Goal: Information Seeking & Learning: Learn about a topic

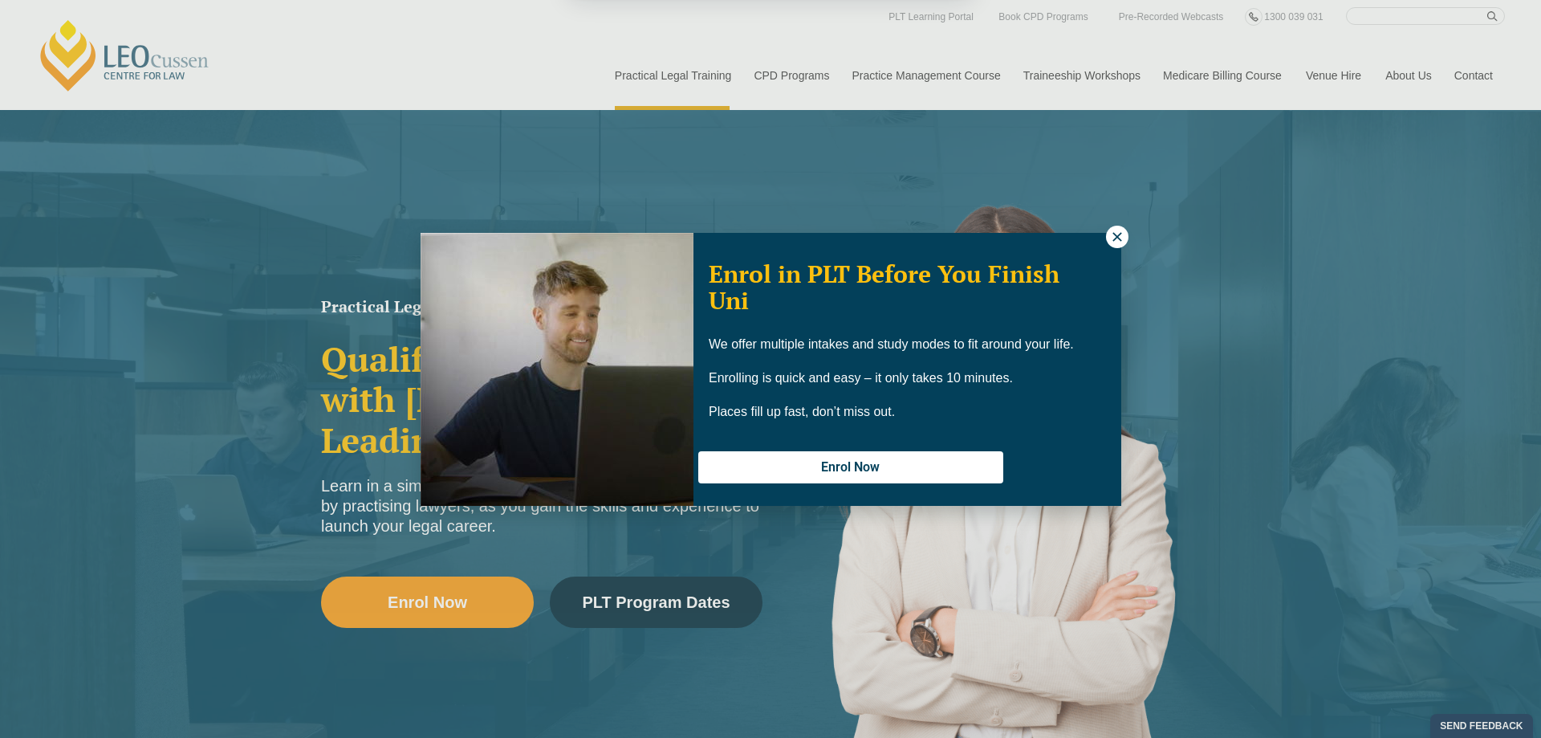
click at [819, 104] on button "Cancel" at bounding box center [827, 103] width 83 height 40
click at [1121, 238] on icon at bounding box center [1117, 237] width 14 height 14
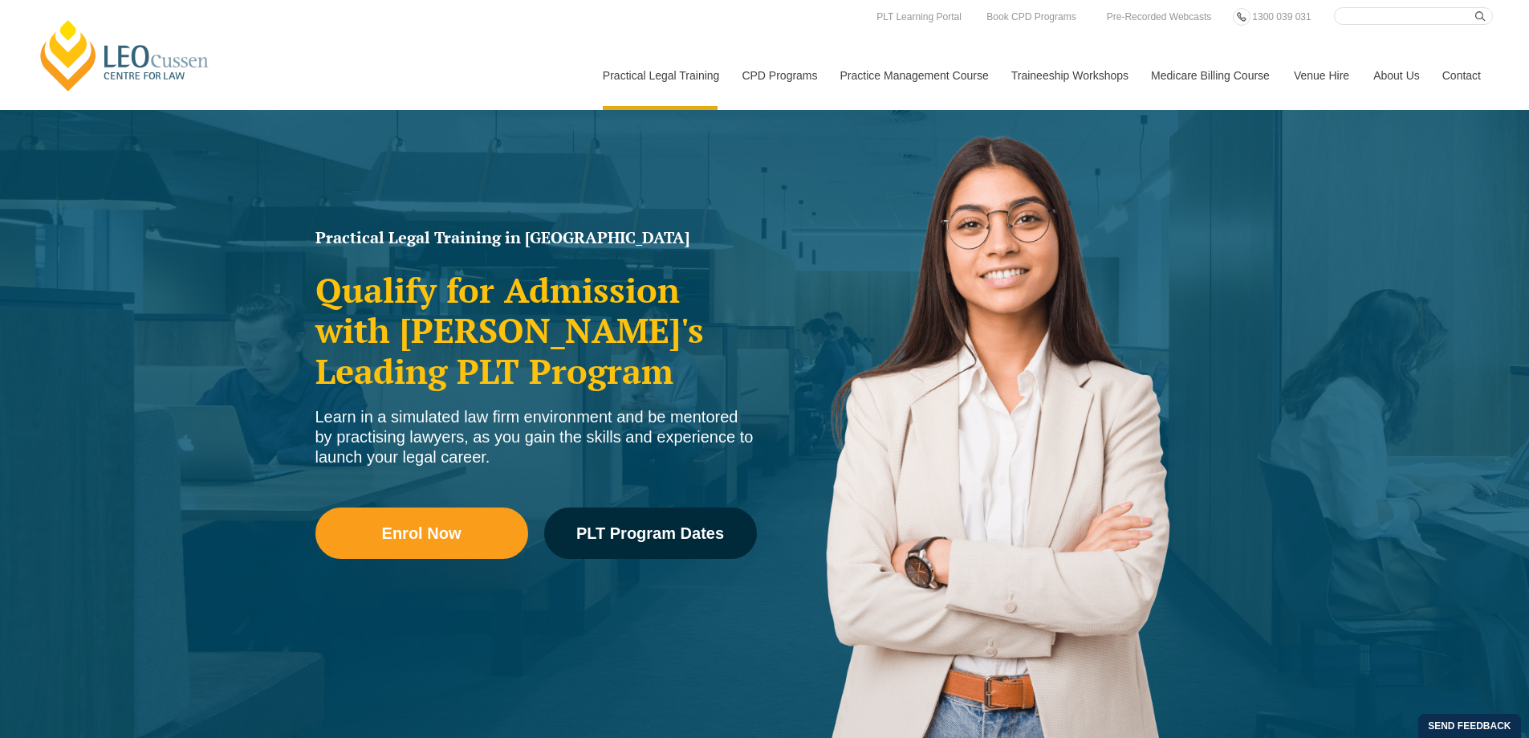
scroll to position [161, 0]
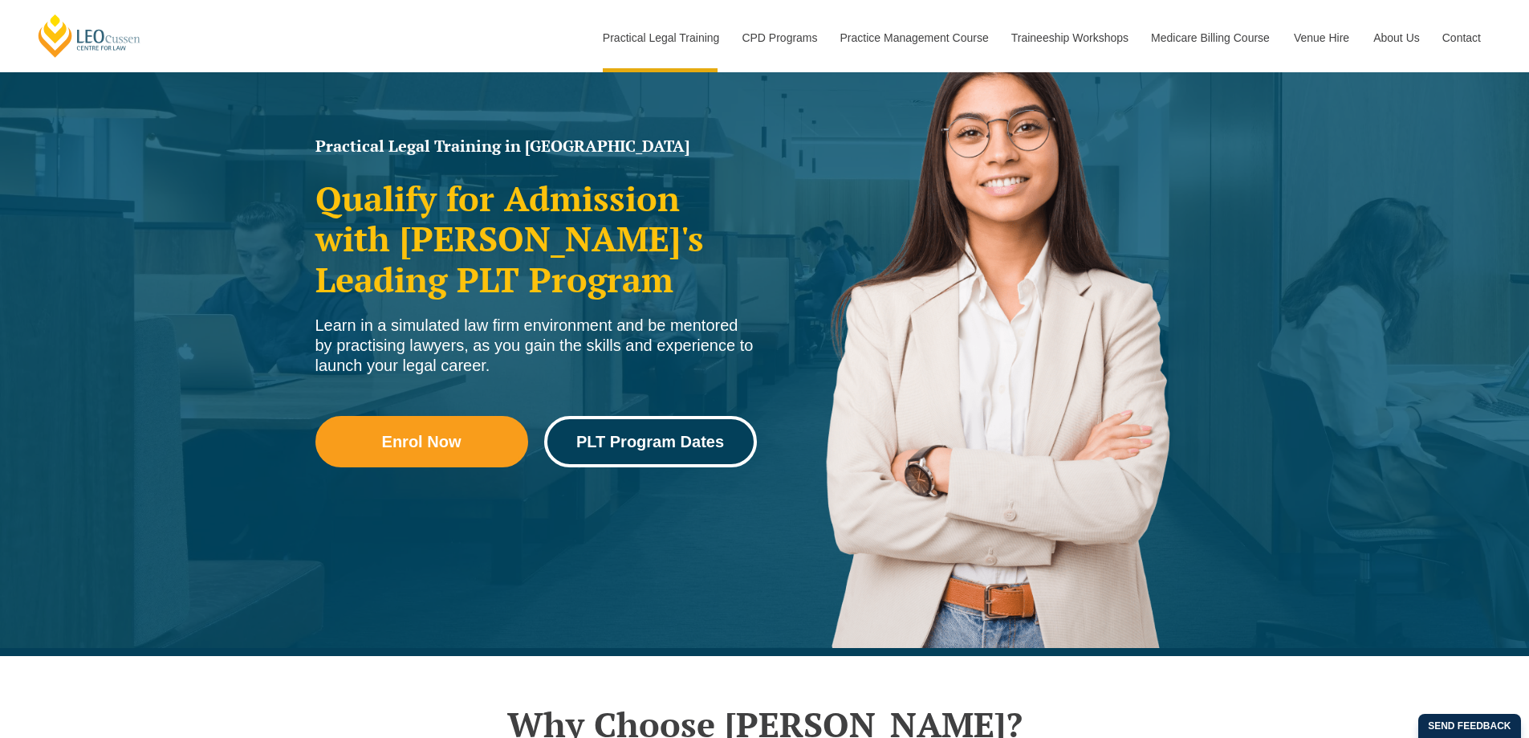
click at [661, 440] on span "PLT Program Dates" at bounding box center [650, 441] width 148 height 16
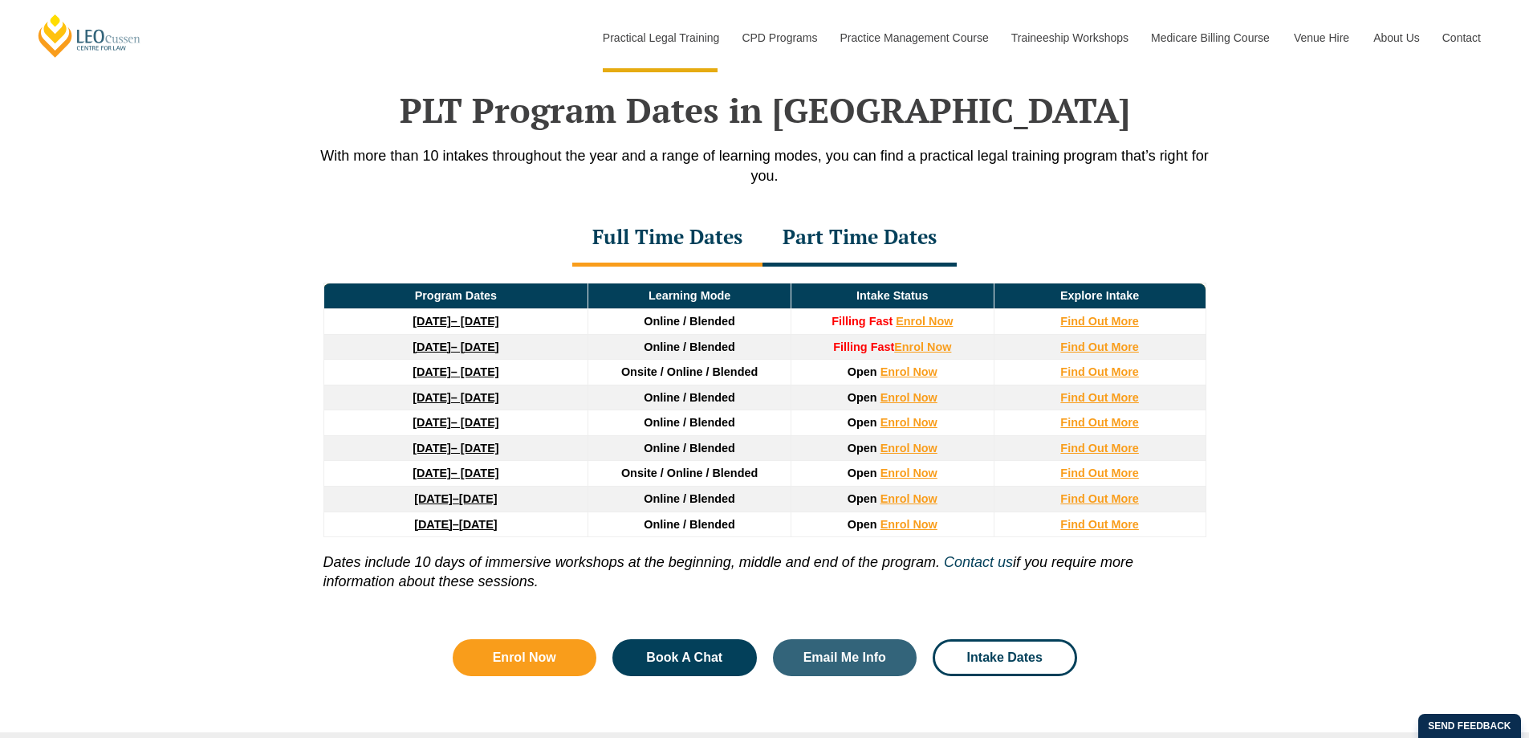
scroll to position [2095, 0]
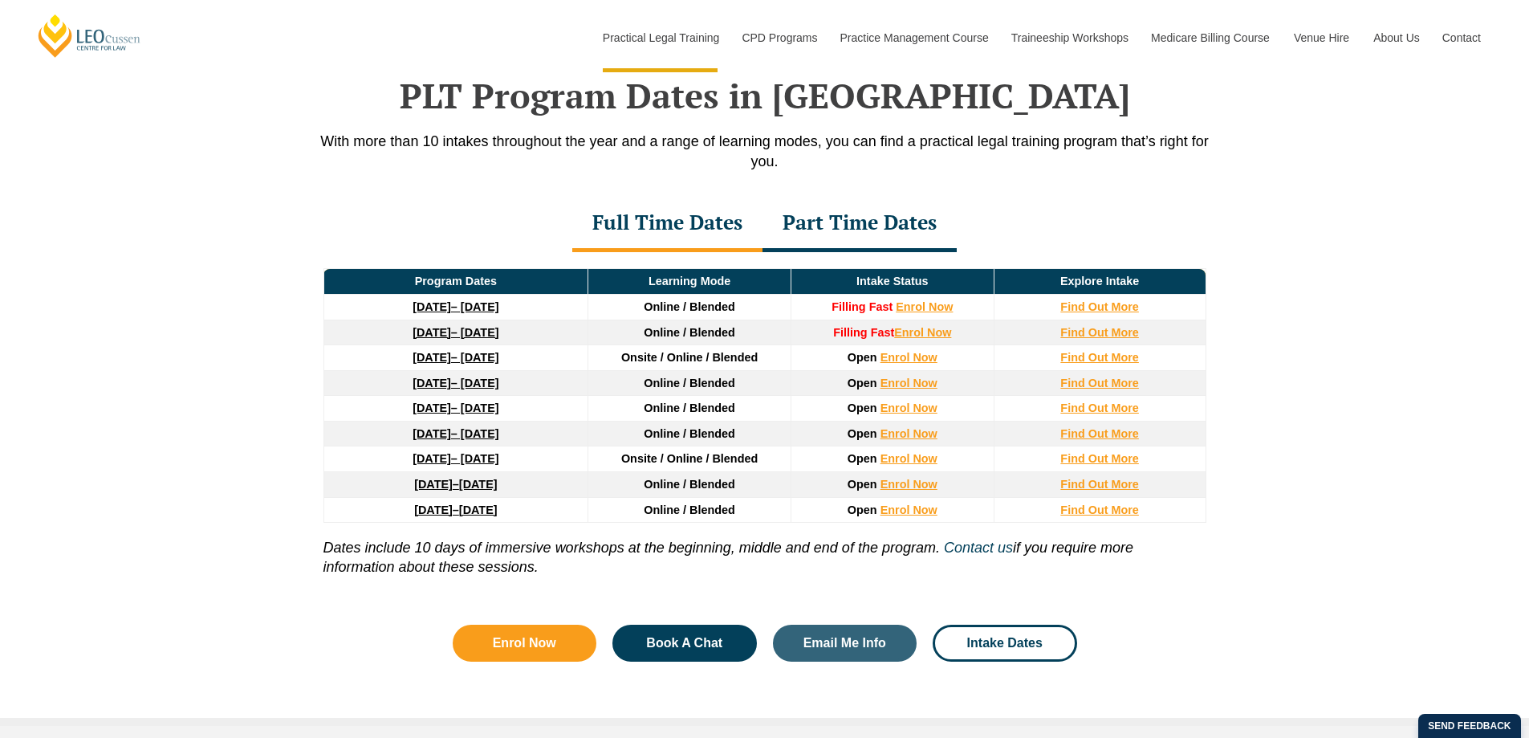
click at [861, 234] on div "Part Time Dates" at bounding box center [860, 224] width 194 height 56
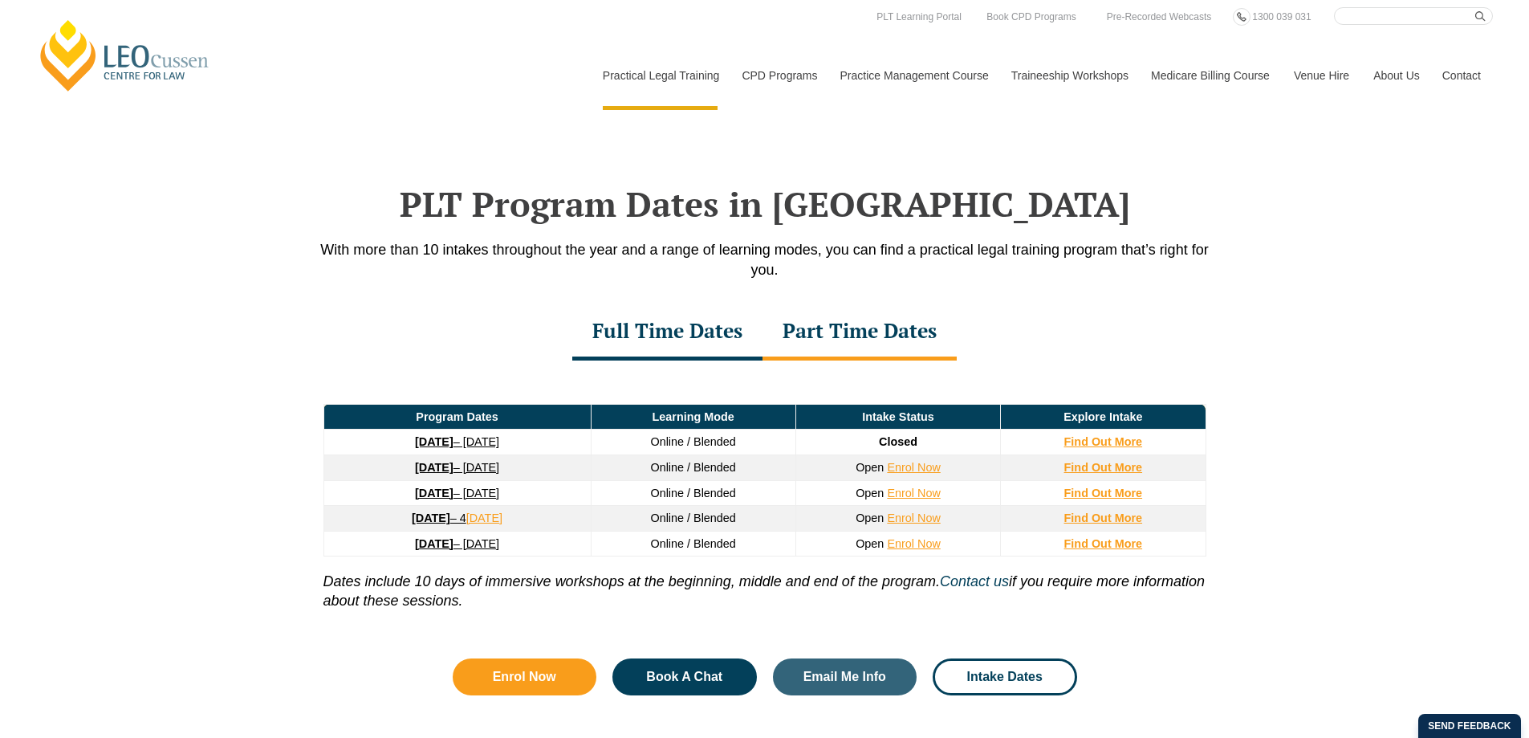
scroll to position [2015, 0]
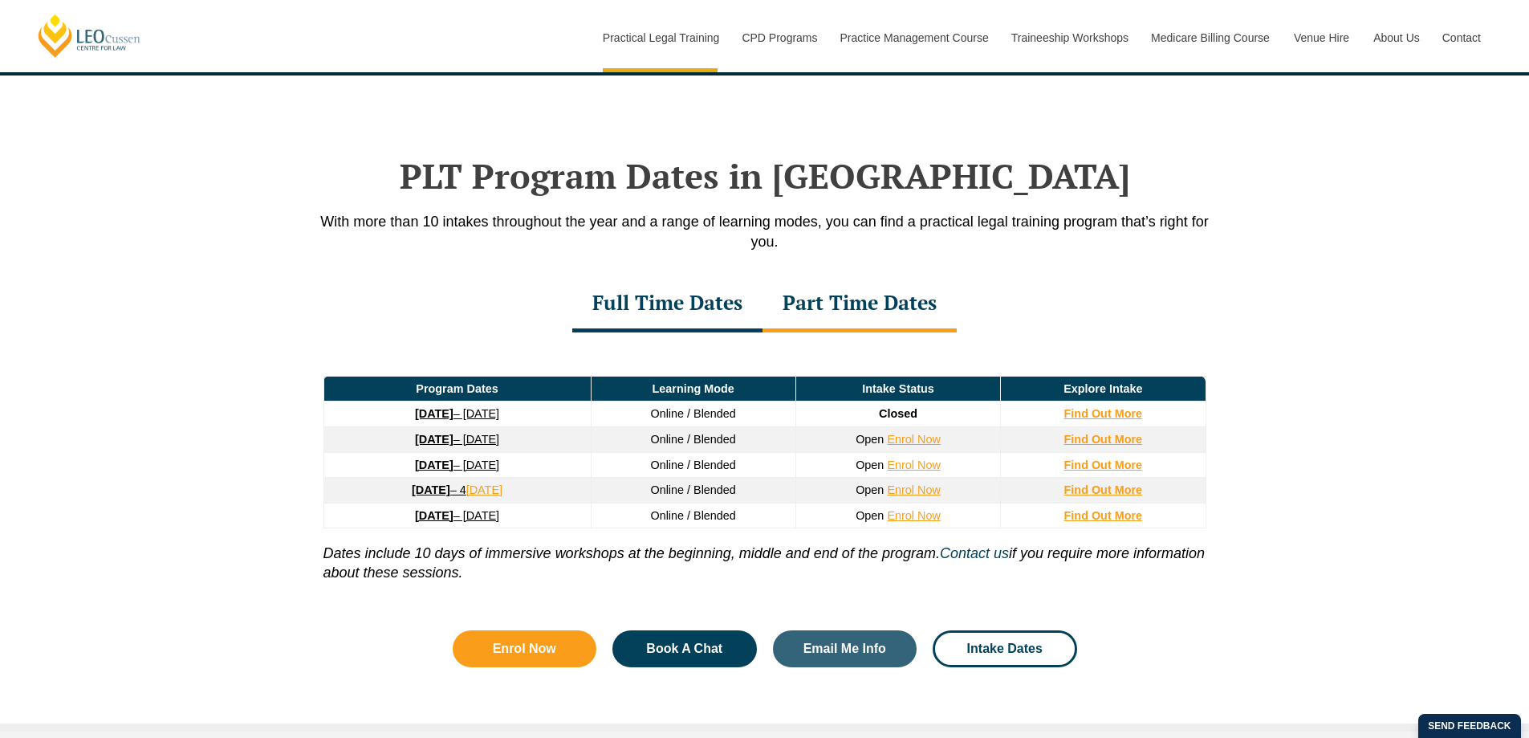
click at [862, 316] on div "Part Time Dates" at bounding box center [860, 304] width 194 height 56
click at [613, 308] on div "Full Time Dates" at bounding box center [667, 304] width 190 height 56
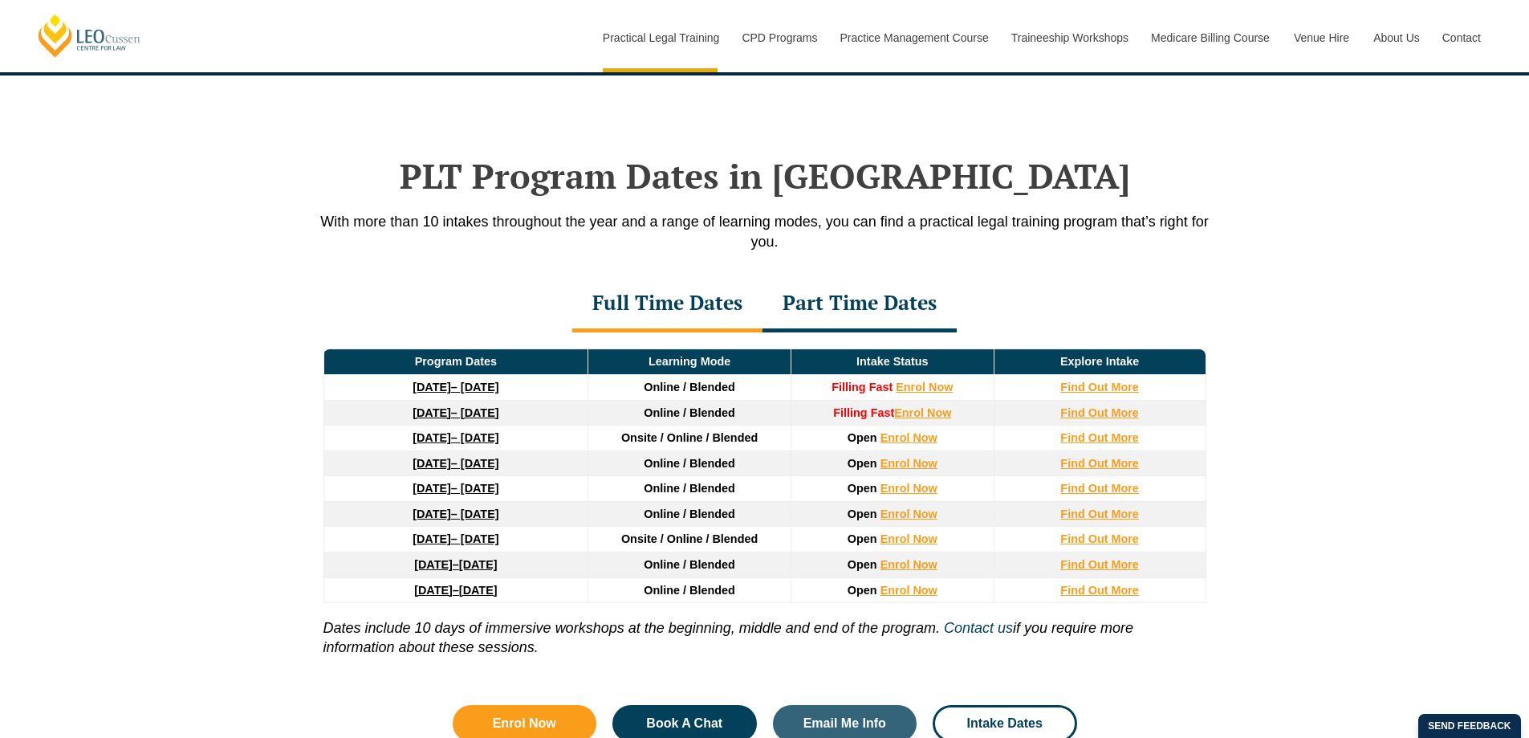
click at [804, 306] on div "Part Time Dates" at bounding box center [860, 304] width 194 height 56
